Goal: Task Accomplishment & Management: Manage account settings

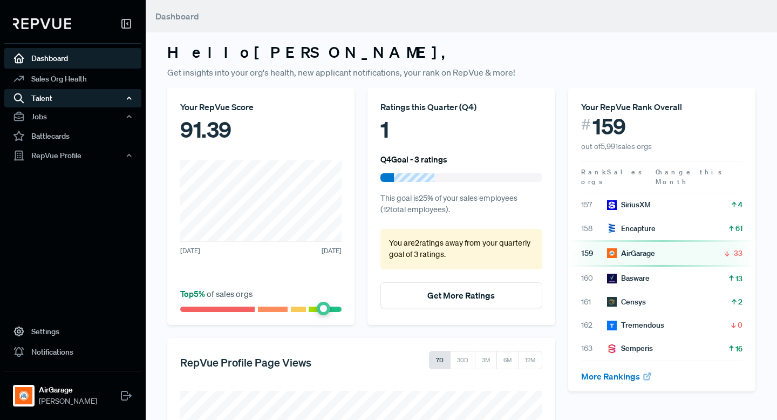
click at [69, 99] on div "Talent" at bounding box center [72, 98] width 137 height 18
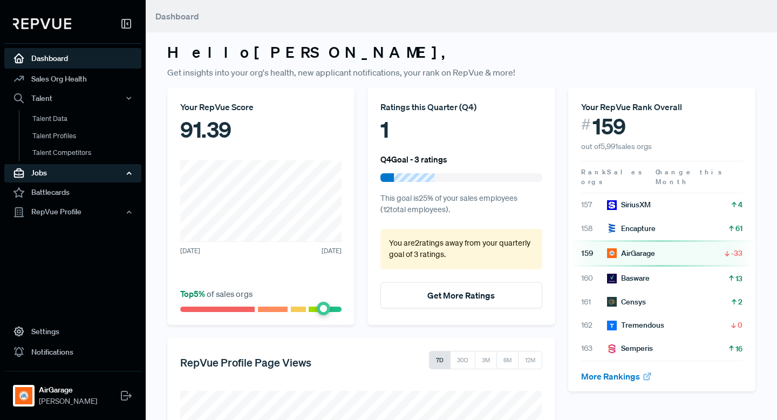
click at [74, 170] on div "Jobs" at bounding box center [72, 173] width 137 height 18
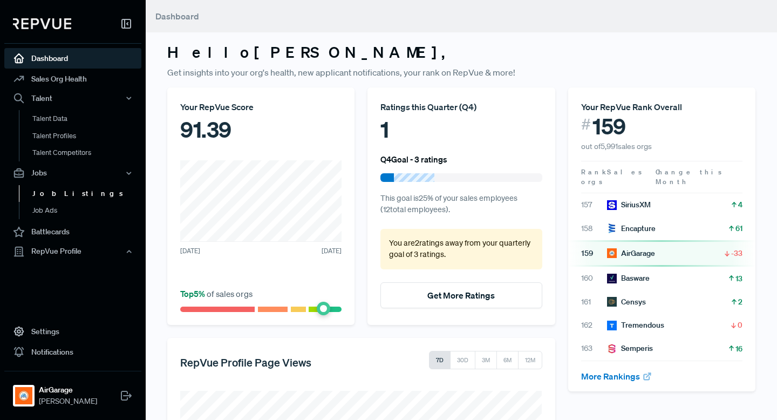
click at [89, 192] on link "Job Listings" at bounding box center [87, 193] width 137 height 17
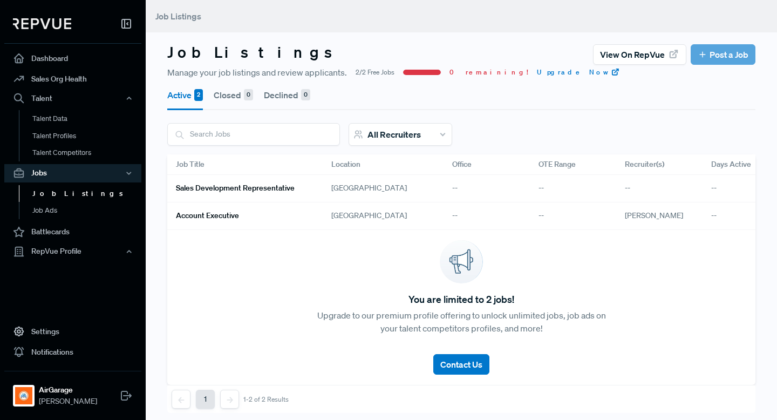
click at [234, 188] on h6 "Sales Development Representative" at bounding box center [235, 187] width 119 height 9
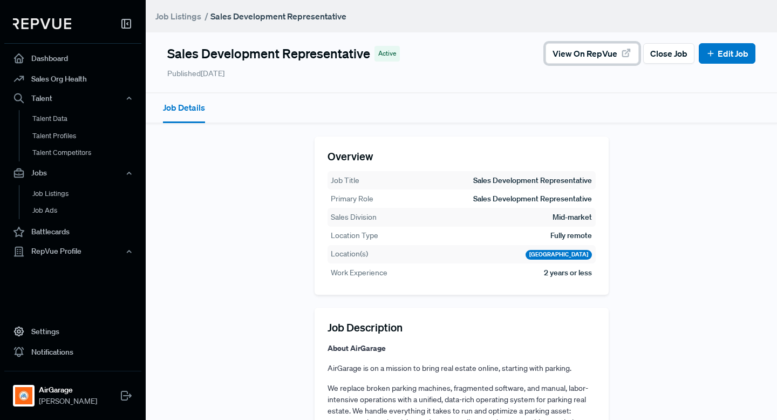
click at [588, 50] on span "View on RepVue" at bounding box center [584, 53] width 65 height 13
click at [715, 53] on link "Edit Job" at bounding box center [727, 53] width 43 height 13
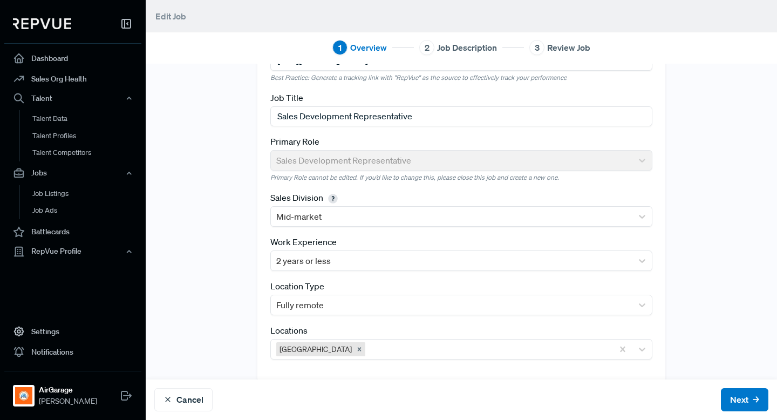
scroll to position [69, 0]
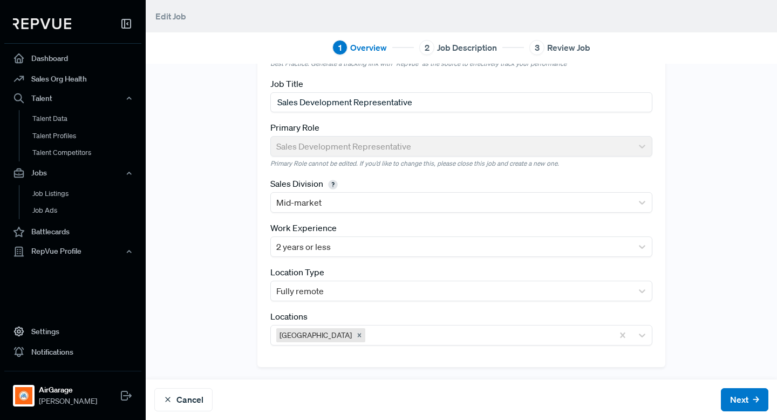
click at [470, 49] on span "Job Description" at bounding box center [467, 47] width 60 height 13
click at [437, 49] on span "Job Description" at bounding box center [467, 47] width 60 height 13
click at [428, 49] on div "2" at bounding box center [426, 47] width 15 height 15
click at [727, 398] on button "Next" at bounding box center [744, 399] width 47 height 23
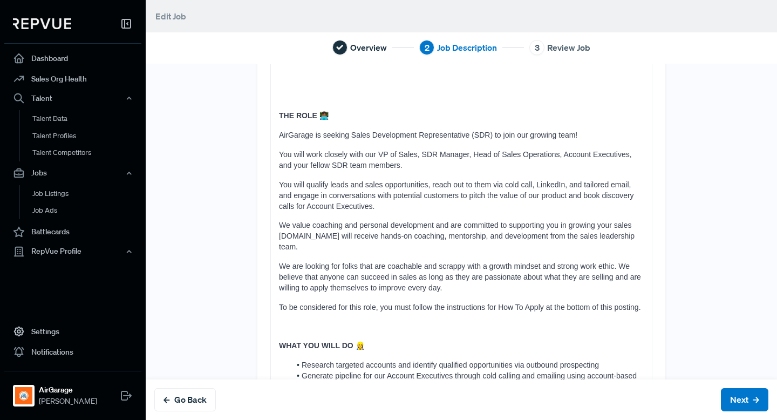
scroll to position [528, 0]
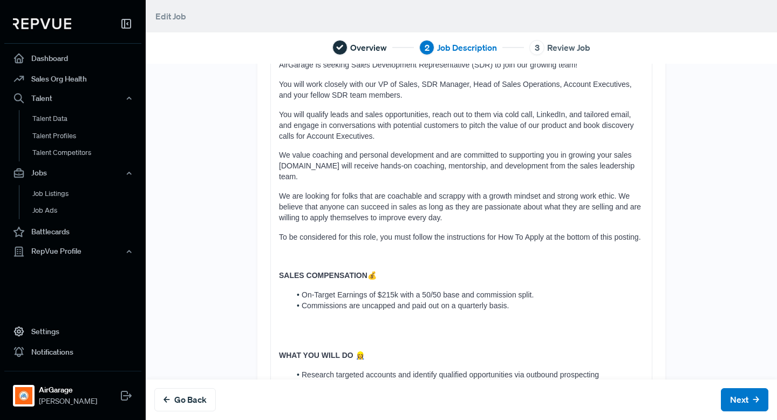
scroll to position [587, 0]
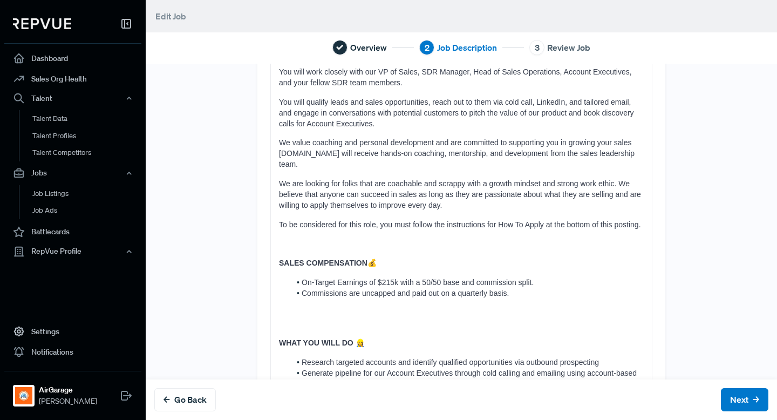
click at [356, 258] on strong "SALES COMPENSATION" at bounding box center [323, 262] width 88 height 9
click at [391, 258] on p "SALES COMPENSATION 💰" at bounding box center [461, 263] width 365 height 11
click at [398, 278] on span "On-Target Earnings of $215k with a 50/50 base and commission split." at bounding box center [418, 282] width 232 height 9
drag, startPoint x: 545, startPoint y: 272, endPoint x: 420, endPoint y: 274, distance: 125.2
click at [420, 277] on li "On-Target Earnings of $90k with a 50/50 base and commission split." at bounding box center [466, 282] width 353 height 11
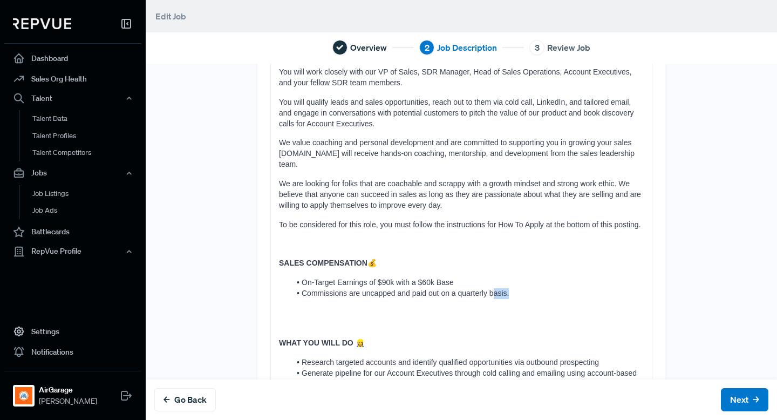
drag, startPoint x: 534, startPoint y: 286, endPoint x: 495, endPoint y: 286, distance: 38.8
click at [495, 288] on li "Commissions are uncapped and paid out on a quarterly basis." at bounding box center [466, 293] width 353 height 11
click at [504, 289] on span "Commissions are uncapped and paid out on a quarterly basis." at bounding box center [405, 293] width 207 height 9
drag, startPoint x: 517, startPoint y: 281, endPoint x: 451, endPoint y: 281, distance: 65.8
click at [450, 288] on li "Commissions are uncapped and paid out on a quarterly basis." at bounding box center [466, 293] width 353 height 11
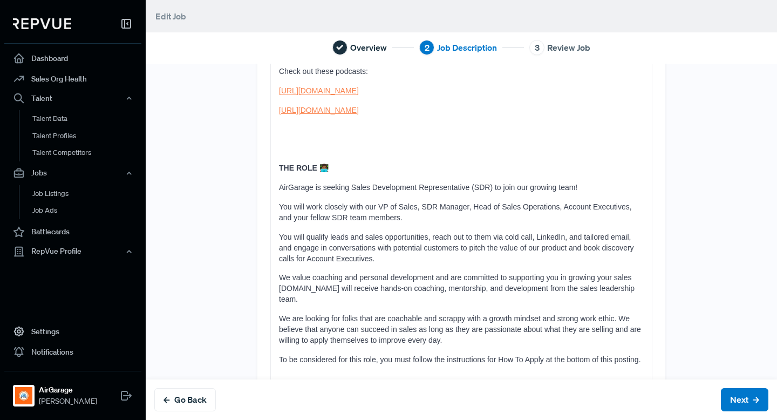
scroll to position [397, 0]
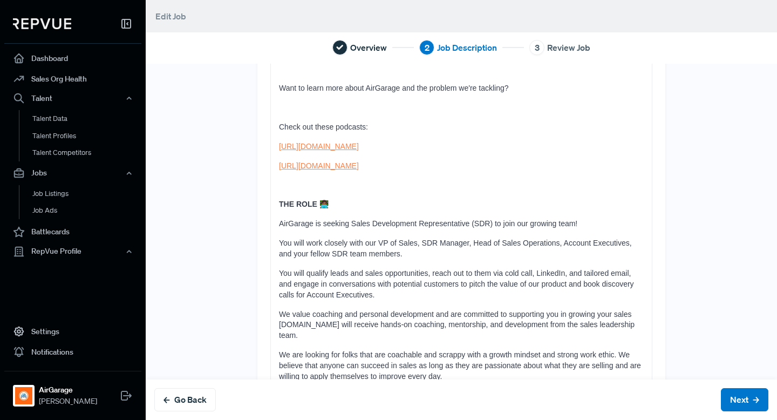
scroll to position [364, 0]
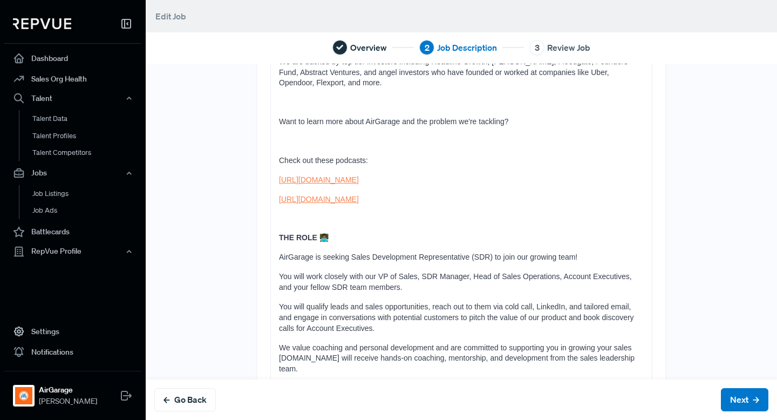
click at [333, 138] on p at bounding box center [461, 141] width 365 height 11
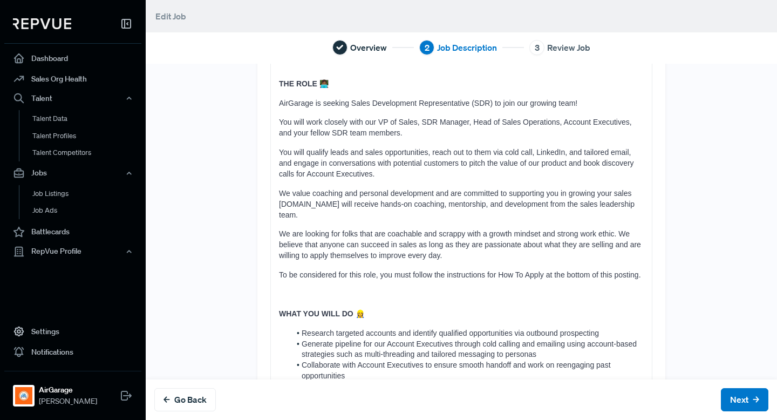
scroll to position [495, 0]
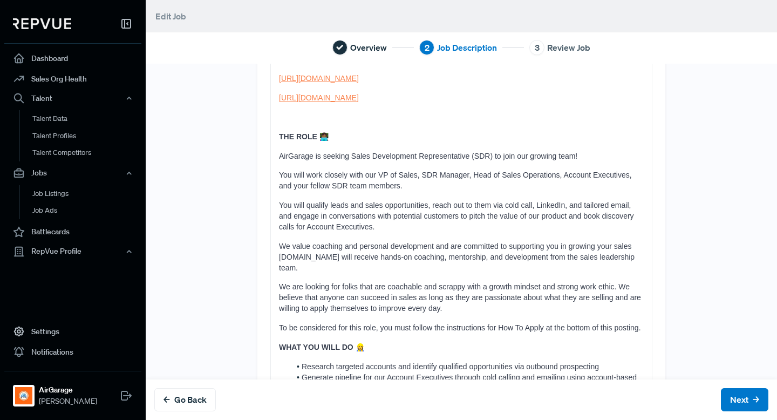
scroll to position [505, 0]
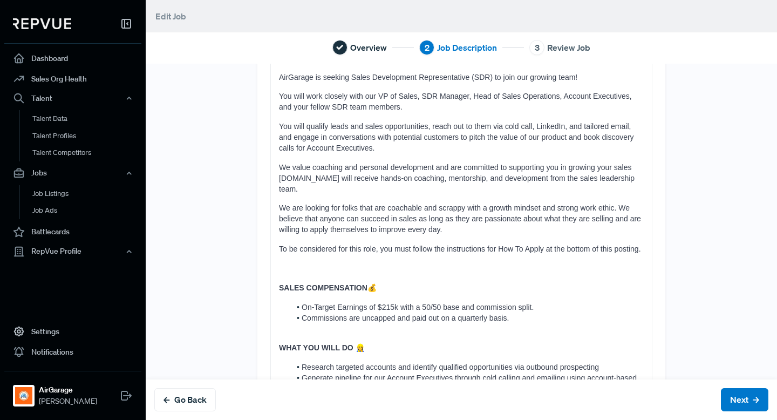
click at [412, 263] on p at bounding box center [461, 268] width 365 height 11
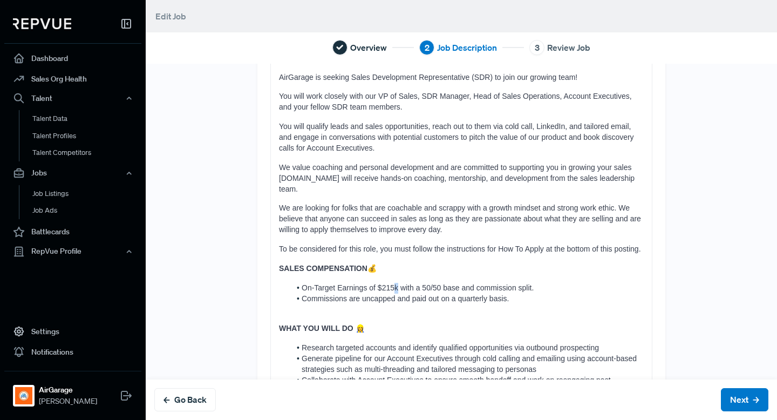
drag, startPoint x: 398, startPoint y: 277, endPoint x: 389, endPoint y: 277, distance: 8.1
click at [389, 283] on span "On-Target Earnings of $215k with a 50/50 base and commission split." at bounding box center [418, 287] width 232 height 9
drag, startPoint x: 535, startPoint y: 274, endPoint x: 418, endPoint y: 278, distance: 117.1
click at [418, 283] on li "On-Target Earnings of $90k with a 50/50 base and commission split." at bounding box center [466, 288] width 353 height 11
drag, startPoint x: 518, startPoint y: 289, endPoint x: 459, endPoint y: 289, distance: 59.3
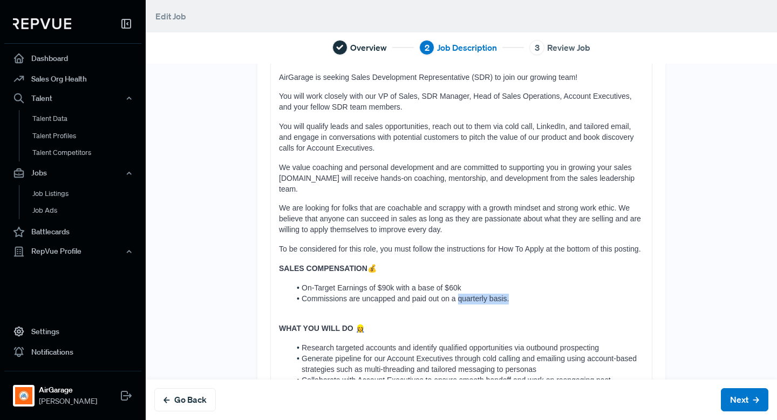
click at [459, 293] on li "Commissions are uncapped and paid out on a quarterly basis." at bounding box center [466, 298] width 353 height 11
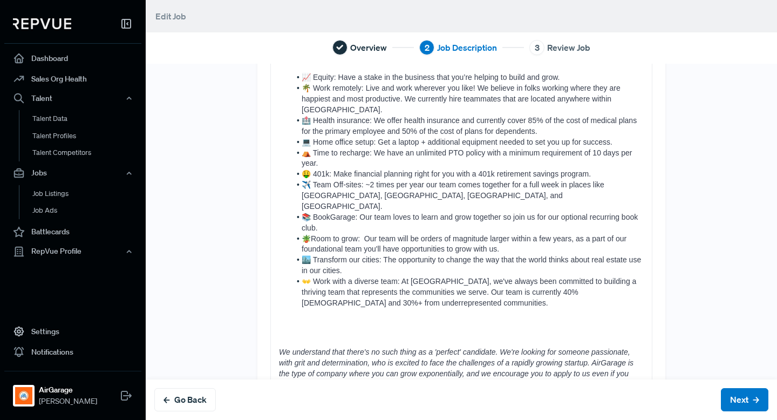
scroll to position [1630, 0]
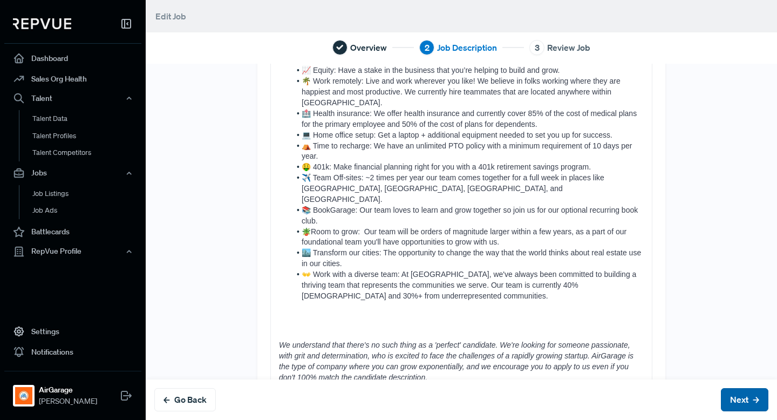
click at [750, 392] on button "Next" at bounding box center [744, 399] width 47 height 23
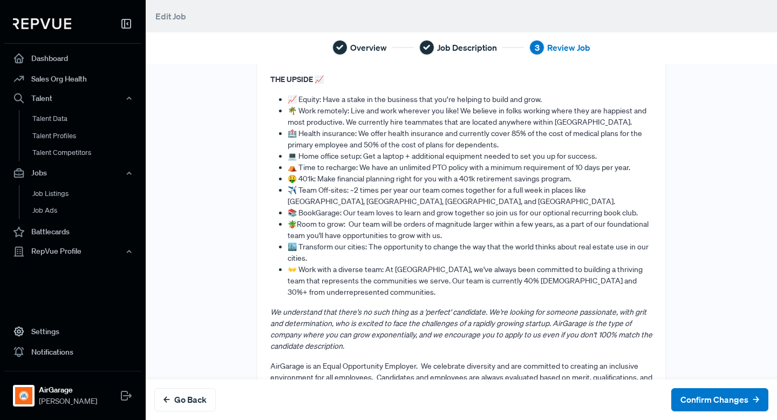
scroll to position [1751, 0]
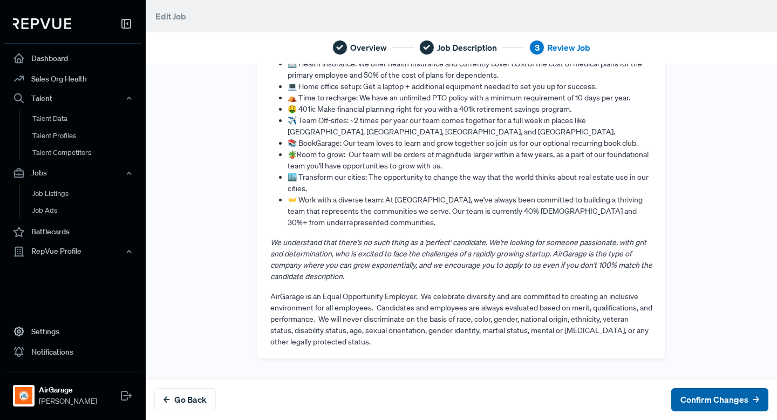
click at [695, 397] on button "Confirm Changes" at bounding box center [719, 399] width 97 height 23
